Goal: Task Accomplishment & Management: Use online tool/utility

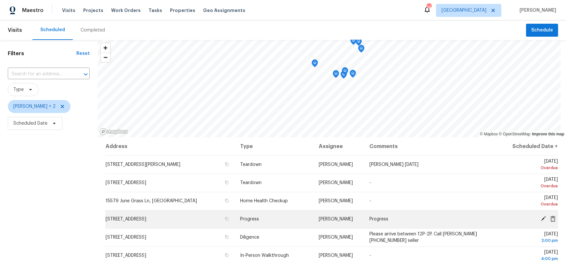
scroll to position [90, 0]
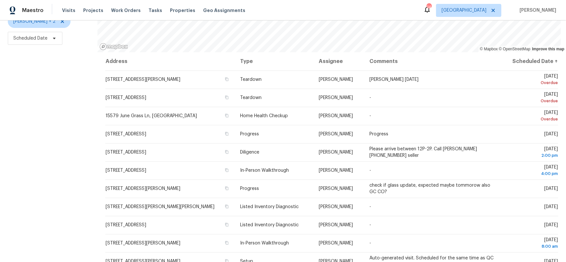
click at [76, 133] on div "Filters Reset ​ Type Jeffrey Lenz + 2 Scheduled Date" at bounding box center [49, 109] width 98 height 308
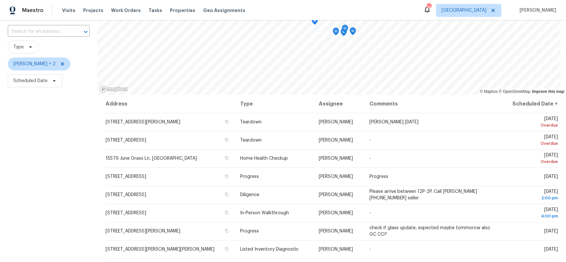
scroll to position [0, 0]
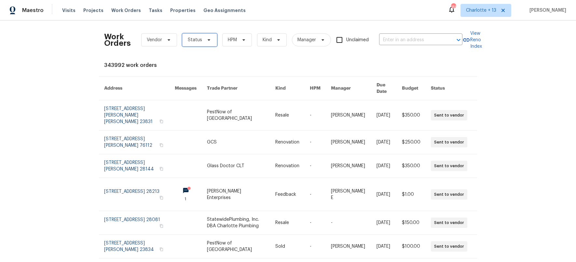
click at [206, 38] on icon at bounding box center [208, 39] width 5 height 5
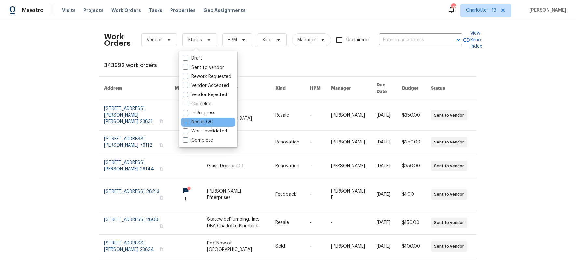
click at [189, 123] on label "Needs QC" at bounding box center [198, 122] width 30 height 7
click at [187, 123] on input "Needs QC" at bounding box center [185, 121] width 4 height 4
checkbox input "true"
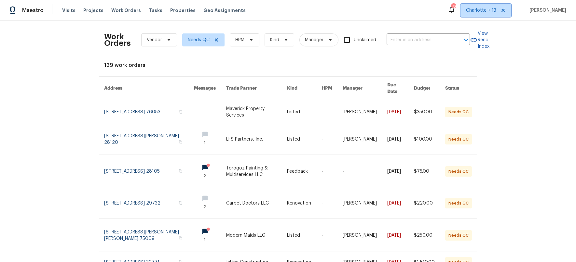
click at [496, 11] on span "Charlotte + 13" at bounding box center [481, 10] width 30 height 7
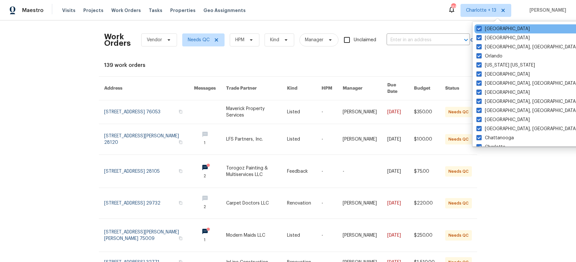
drag, startPoint x: 476, startPoint y: 29, endPoint x: 476, endPoint y: 33, distance: 3.6
click at [476, 29] on span at bounding box center [478, 28] width 5 height 5
click at [476, 29] on input "[GEOGRAPHIC_DATA]" at bounding box center [478, 28] width 4 height 4
checkbox input "false"
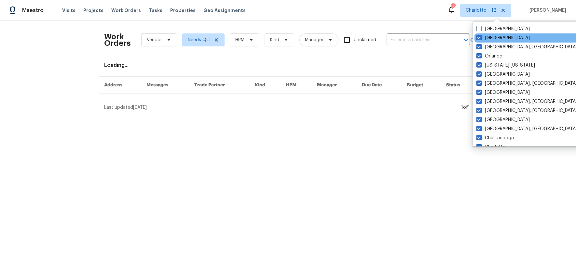
click at [475, 38] on div "[GEOGRAPHIC_DATA]" at bounding box center [539, 37] width 131 height 9
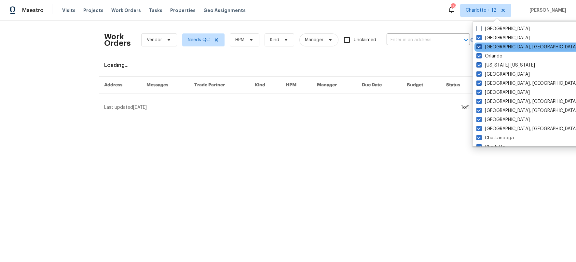
click at [477, 45] on span at bounding box center [478, 46] width 5 height 5
click at [477, 45] on input "[GEOGRAPHIC_DATA], [GEOGRAPHIC_DATA]" at bounding box center [478, 46] width 4 height 4
checkbox input "false"
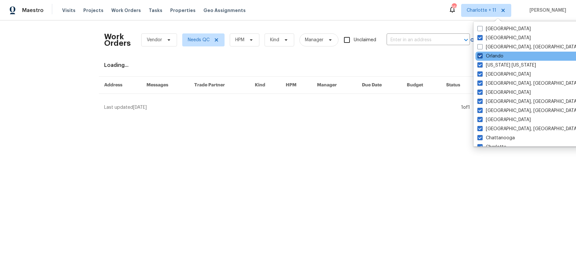
click at [478, 54] on span at bounding box center [479, 55] width 5 height 5
click at [478, 54] on input "Orlando" at bounding box center [479, 55] width 4 height 4
checkbox input "false"
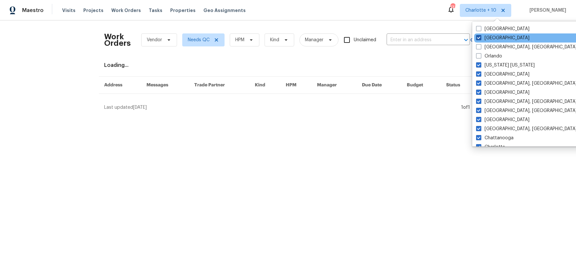
click at [479, 35] on label "[GEOGRAPHIC_DATA]" at bounding box center [502, 38] width 53 height 7
click at [479, 35] on input "[GEOGRAPHIC_DATA]" at bounding box center [478, 37] width 4 height 4
checkbox input "false"
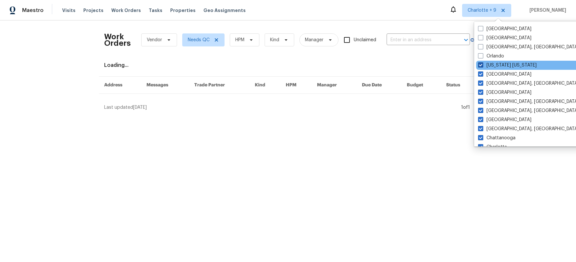
click at [478, 65] on span at bounding box center [480, 64] width 5 height 5
click at [478, 65] on input "[US_STATE] [US_STATE]" at bounding box center [480, 64] width 4 height 4
checkbox input "false"
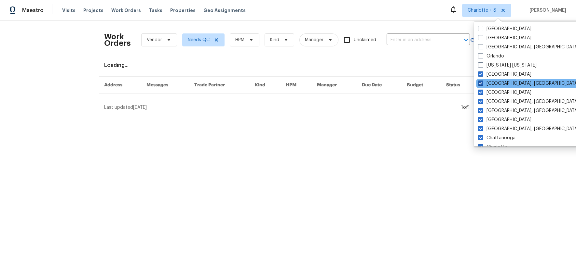
click at [481, 82] on span at bounding box center [480, 83] width 5 height 5
click at [481, 82] on input "[GEOGRAPHIC_DATA], [GEOGRAPHIC_DATA]" at bounding box center [480, 82] width 4 height 4
checkbox input "false"
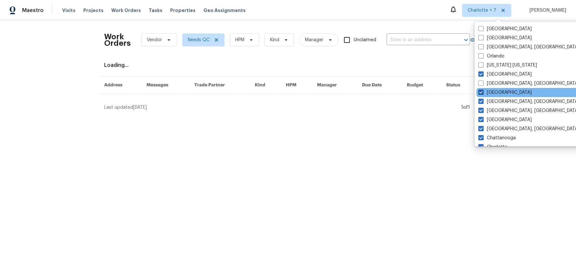
click at [481, 91] on span at bounding box center [480, 92] width 5 height 5
click at [481, 91] on input "[GEOGRAPHIC_DATA]" at bounding box center [480, 91] width 4 height 4
checkbox input "false"
click at [482, 97] on div "[GEOGRAPHIC_DATA]" at bounding box center [541, 92] width 131 height 9
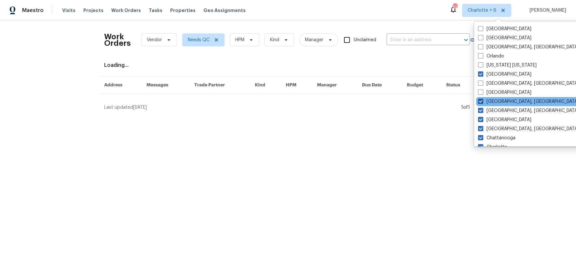
click at [482, 103] on span at bounding box center [480, 101] width 5 height 5
click at [482, 103] on input "[GEOGRAPHIC_DATA], [GEOGRAPHIC_DATA]" at bounding box center [480, 101] width 4 height 4
checkbox input "false"
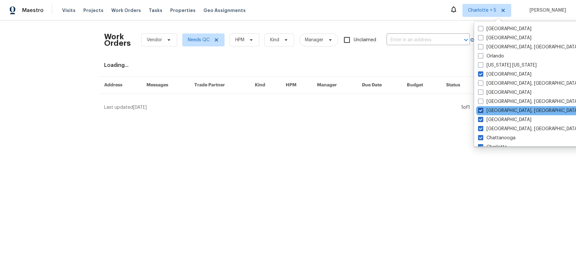
click at [481, 109] on span at bounding box center [480, 110] width 5 height 5
click at [481, 109] on input "[GEOGRAPHIC_DATA], [GEOGRAPHIC_DATA]" at bounding box center [480, 110] width 4 height 4
checkbox input "false"
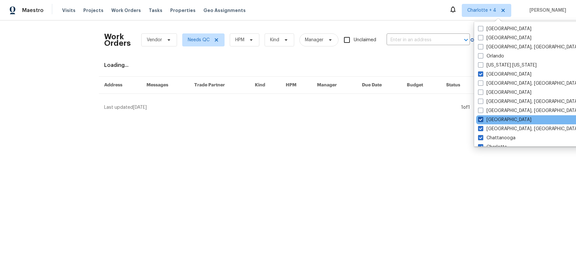
click at [480, 119] on span at bounding box center [480, 119] width 5 height 5
click at [480, 119] on input "[GEOGRAPHIC_DATA]" at bounding box center [480, 119] width 4 height 4
checkbox input "false"
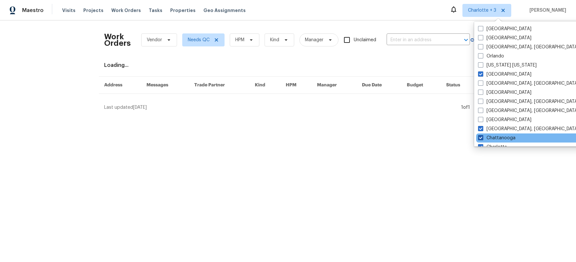
drag, startPoint x: 480, startPoint y: 129, endPoint x: 479, endPoint y: 137, distance: 8.2
click at [480, 129] on span at bounding box center [480, 128] width 5 height 5
click at [480, 129] on input "[GEOGRAPHIC_DATA], [GEOGRAPHIC_DATA]" at bounding box center [480, 128] width 4 height 4
checkbox input "false"
drag, startPoint x: 479, startPoint y: 139, endPoint x: 482, endPoint y: 145, distance: 5.7
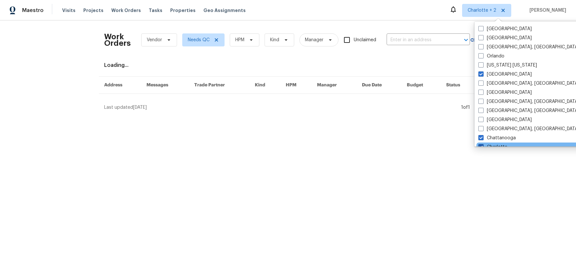
click at [480, 140] on span at bounding box center [480, 137] width 5 height 5
click at [480, 139] on input "Chattanooga" at bounding box center [480, 137] width 4 height 4
checkbox input "false"
drag, startPoint x: 482, startPoint y: 145, endPoint x: 482, endPoint y: 141, distance: 3.9
click at [482, 145] on span at bounding box center [481, 146] width 5 height 5
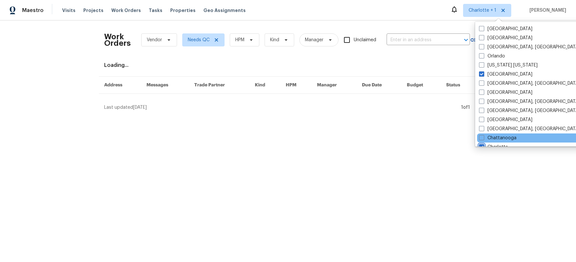
click at [482, 145] on input "Charlotte" at bounding box center [481, 146] width 4 height 4
checkbox input "false"
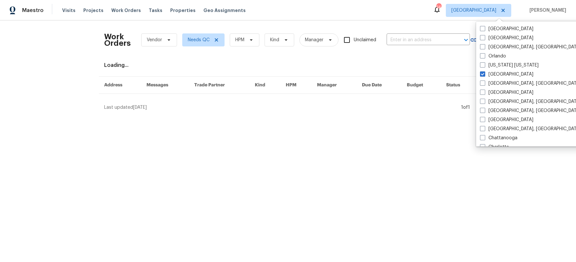
click at [332, 116] on html "Maestro Visits Projects Work Orders Tasks Properties Geo Assignments 14 [GEOGRA…" at bounding box center [288, 58] width 576 height 116
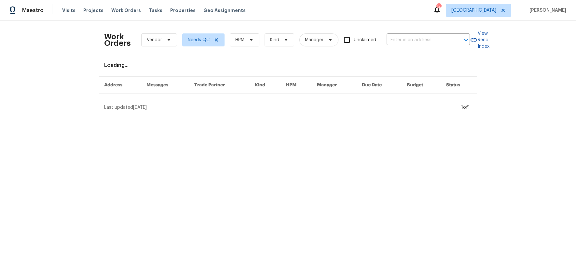
click at [194, 116] on html "Maestro Visits Projects Work Orders Tasks Properties Geo Assignments 14 Minneap…" at bounding box center [288, 58] width 576 height 116
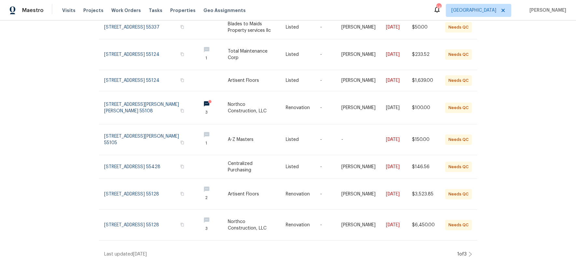
scroll to position [143, 0]
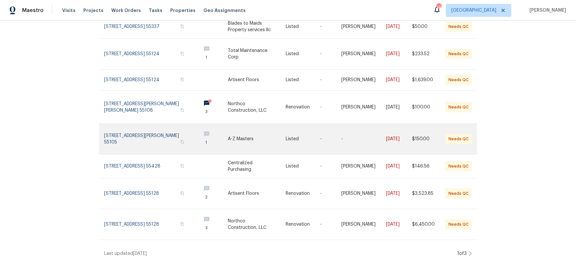
click at [143, 130] on link at bounding box center [149, 139] width 91 height 31
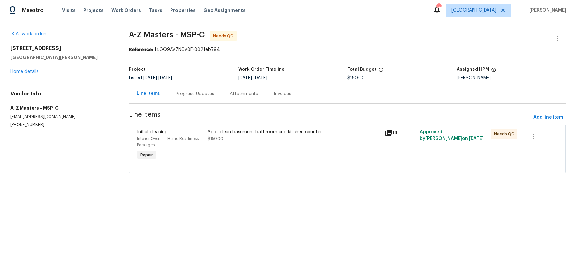
drag, startPoint x: 195, startPoint y: 96, endPoint x: 204, endPoint y: 101, distance: 9.9
click at [194, 96] on div "Progress Updates" at bounding box center [195, 94] width 38 height 7
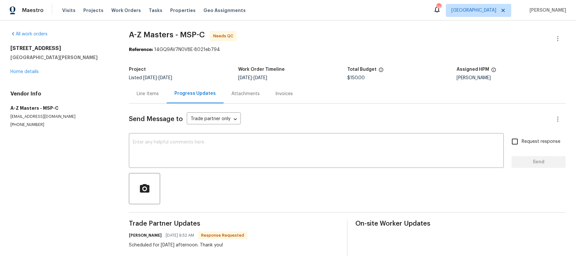
click at [142, 90] on div "Line Items" at bounding box center [148, 93] width 38 height 19
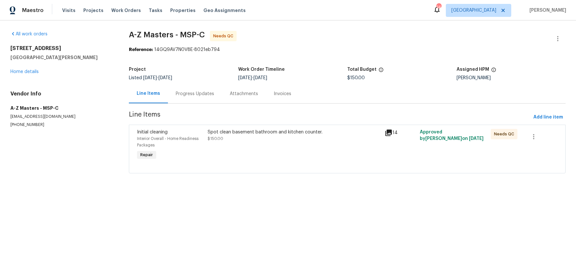
click at [252, 131] on div "Spot clean basement bathroom and kitchen counter." at bounding box center [293, 132] width 173 height 7
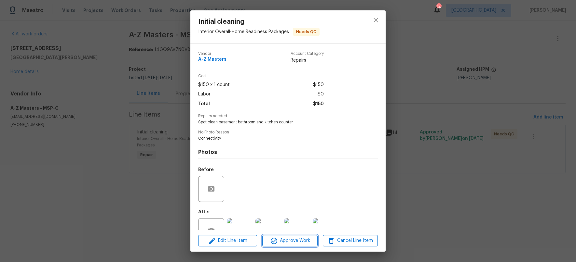
click at [294, 237] on span "Approve Work" at bounding box center [289, 241] width 51 height 8
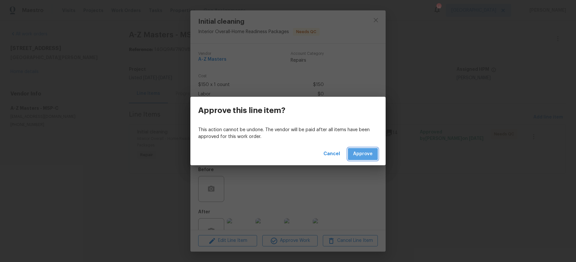
click at [364, 149] on button "Approve" at bounding box center [363, 154] width 30 height 12
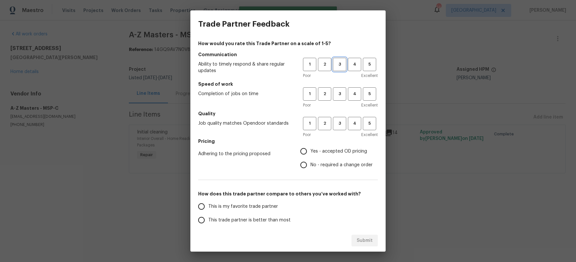
drag, startPoint x: 332, startPoint y: 66, endPoint x: 334, endPoint y: 97, distance: 31.3
click at [333, 66] on span "3" at bounding box center [339, 64] width 12 height 7
drag, startPoint x: 334, startPoint y: 97, endPoint x: 333, endPoint y: 110, distance: 13.4
click at [334, 97] on span "3" at bounding box center [339, 93] width 12 height 7
click at [335, 129] on button "3" at bounding box center [339, 123] width 13 height 13
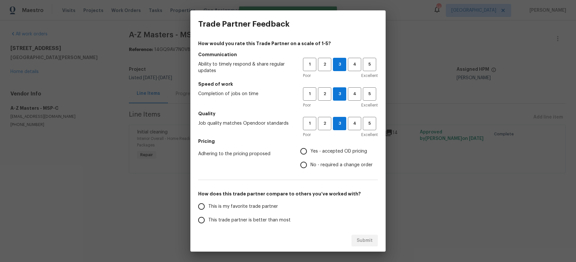
click at [299, 169] on input "No - required a change order" at bounding box center [304, 165] width 14 height 14
radio input "true"
click at [300, 151] on input "Yes - accepted OD pricing" at bounding box center [304, 152] width 14 height 14
radio input "true"
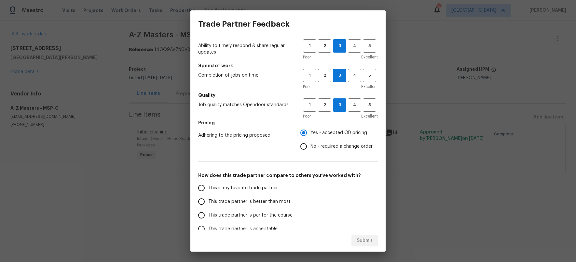
scroll to position [23, 0]
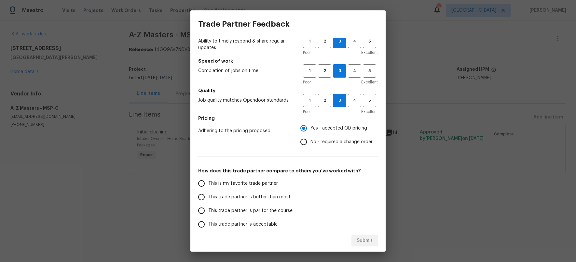
drag, startPoint x: 202, startPoint y: 213, endPoint x: 278, endPoint y: 228, distance: 77.6
click at [202, 213] on input "This trade partner is par for the course" at bounding box center [201, 211] width 14 height 14
click at [370, 239] on span "Submit" at bounding box center [364, 241] width 16 height 8
radio input "true"
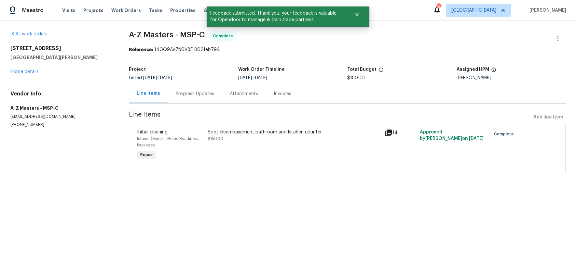
click at [88, 167] on section "All work orders 1447 Juliet Ave St. Paul, MN 55105 Home details Vendor Info A-Z…" at bounding box center [61, 106] width 103 height 151
click at [25, 71] on link "Home details" at bounding box center [24, 72] width 28 height 5
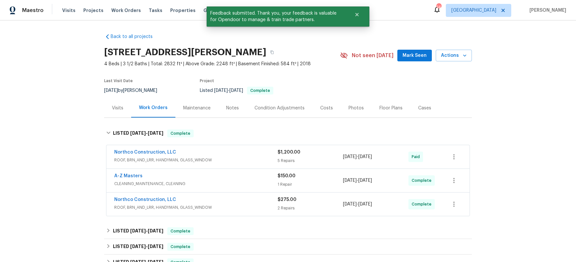
click at [69, 177] on div "Back to all projects 1447 Juliet Ave, St. Paul, MN 55105 4 Beds | 3 1/2 Baths |…" at bounding box center [288, 141] width 576 height 242
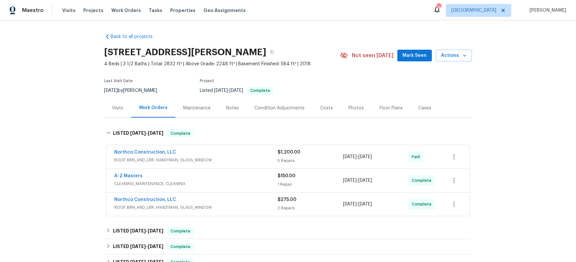
click at [86, 174] on div "Back to all projects 1447 Juliet Ave, St. Paul, MN 55105 4 Beds | 3 1/2 Baths |…" at bounding box center [288, 141] width 576 height 242
click at [84, 168] on div "Back to all projects 1447 Juliet Ave, St. Paul, MN 55105 4 Beds | 3 1/2 Baths |…" at bounding box center [288, 141] width 576 height 242
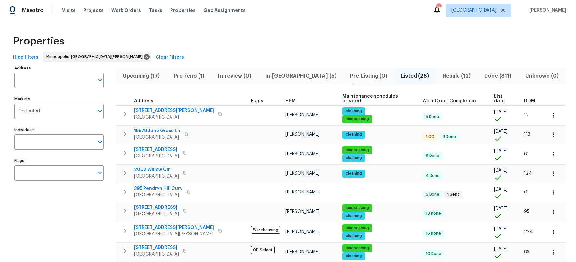
click at [295, 44] on div "Properties" at bounding box center [287, 41] width 555 height 21
click at [288, 45] on div "Properties" at bounding box center [287, 41] width 555 height 21
click at [187, 75] on span "Pre-reno (1)" at bounding box center [188, 76] width 36 height 9
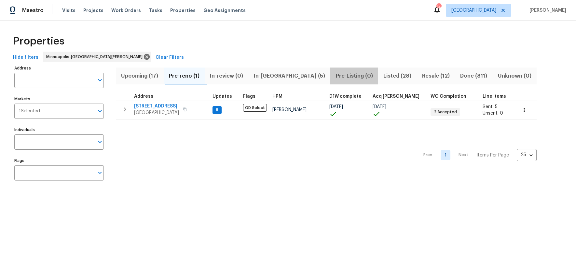
click at [334, 76] on span "Pre-Listing (0)" at bounding box center [354, 76] width 40 height 9
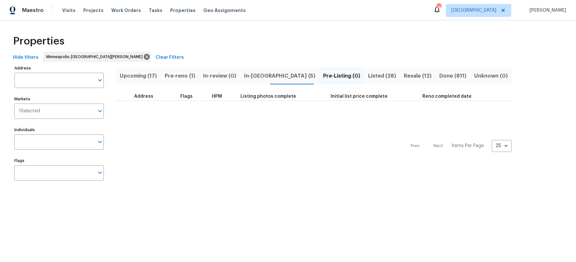
click at [264, 73] on span "In-reno (5)" at bounding box center [279, 76] width 71 height 9
